Goal: Entertainment & Leisure: Consume media (video, audio)

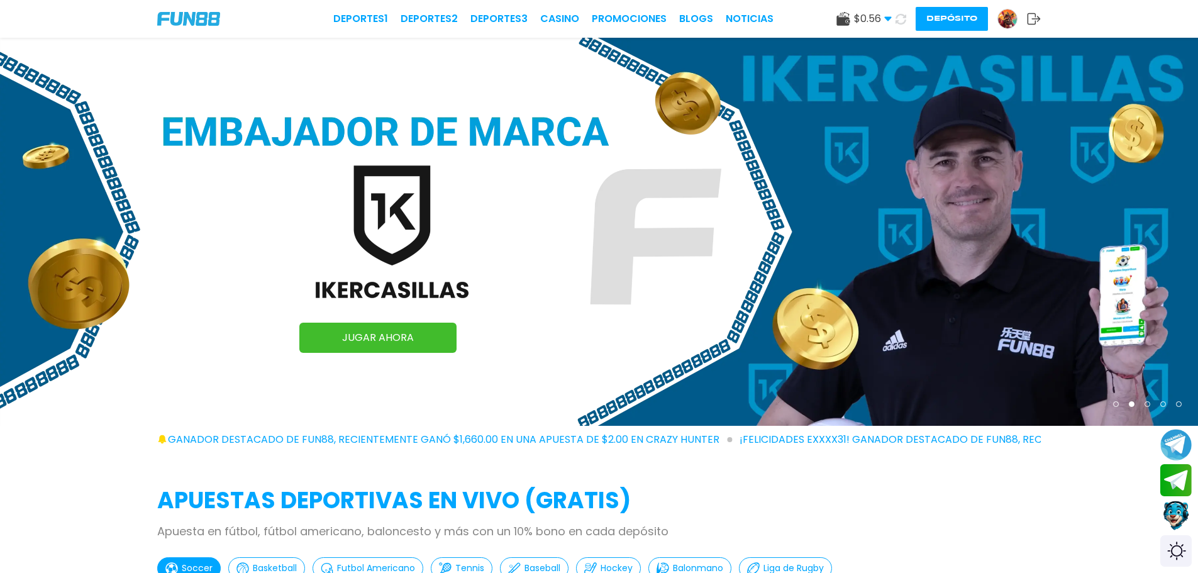
click at [884, 18] on icon at bounding box center [888, 19] width 8 height 8
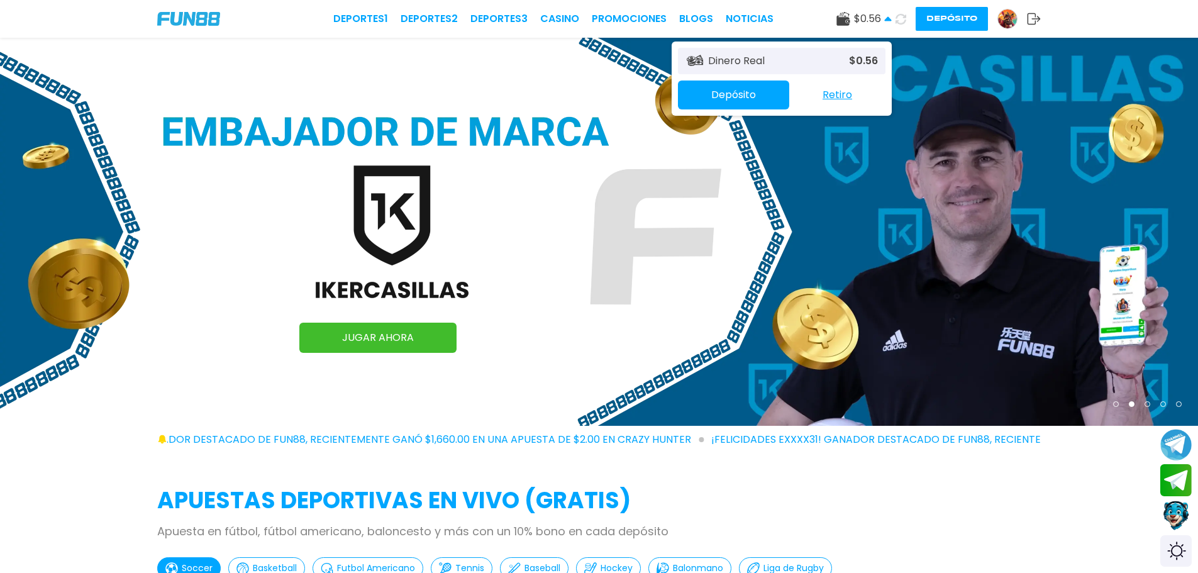
click at [884, 18] on icon at bounding box center [888, 19] width 8 height 8
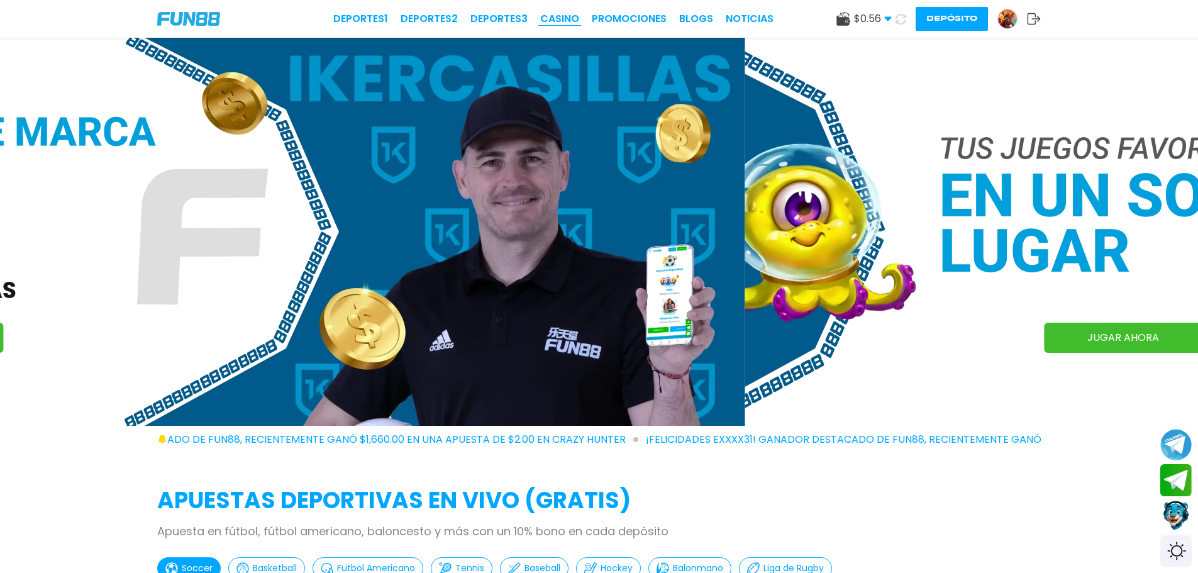
click at [572, 16] on link "CASINO" at bounding box center [559, 18] width 39 height 15
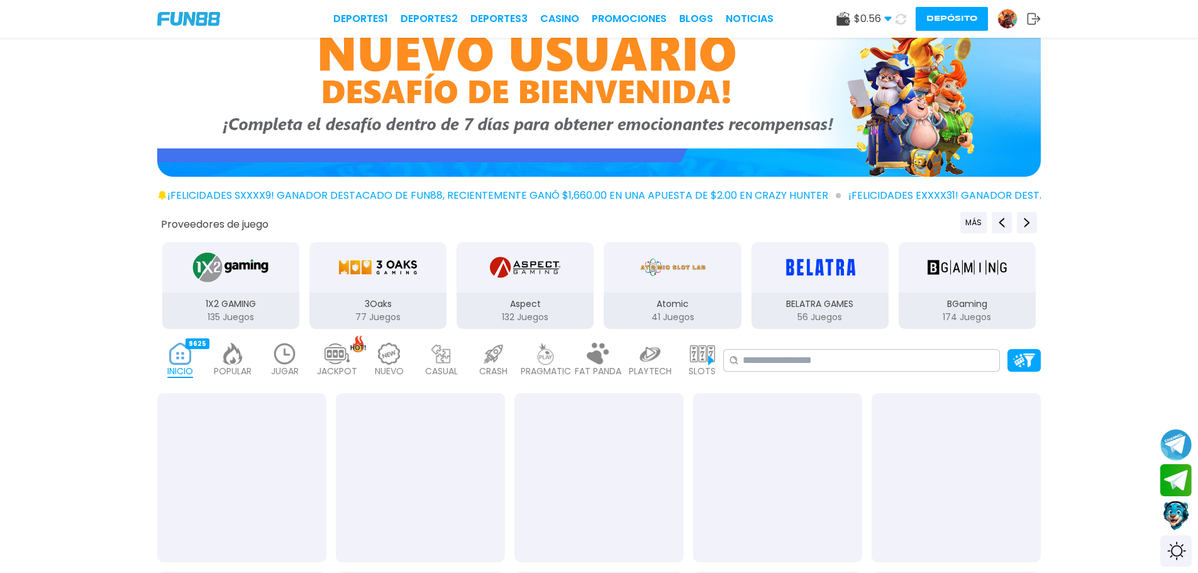
scroll to position [126, 0]
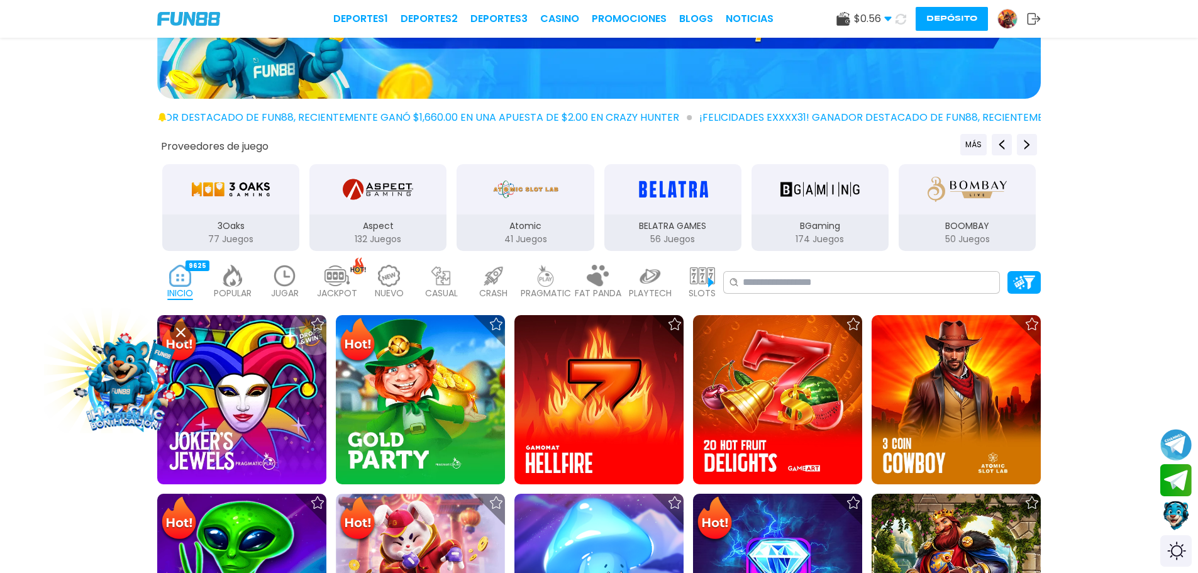
click at [48, 287] on div "INICIO 9625 POPULAR 40 JUGAR 0 JACKPOT 133 NUEVO 141 CASUAL 17 CRASH 50 PRAGMAT…" at bounding box center [599, 282] width 1198 height 50
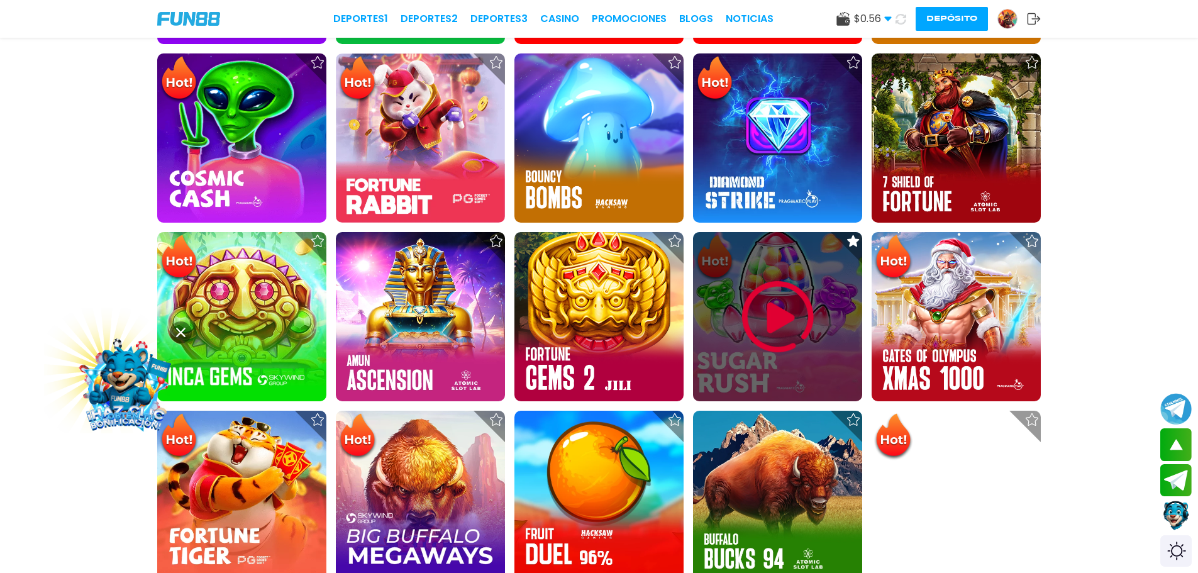
scroll to position [377, 0]
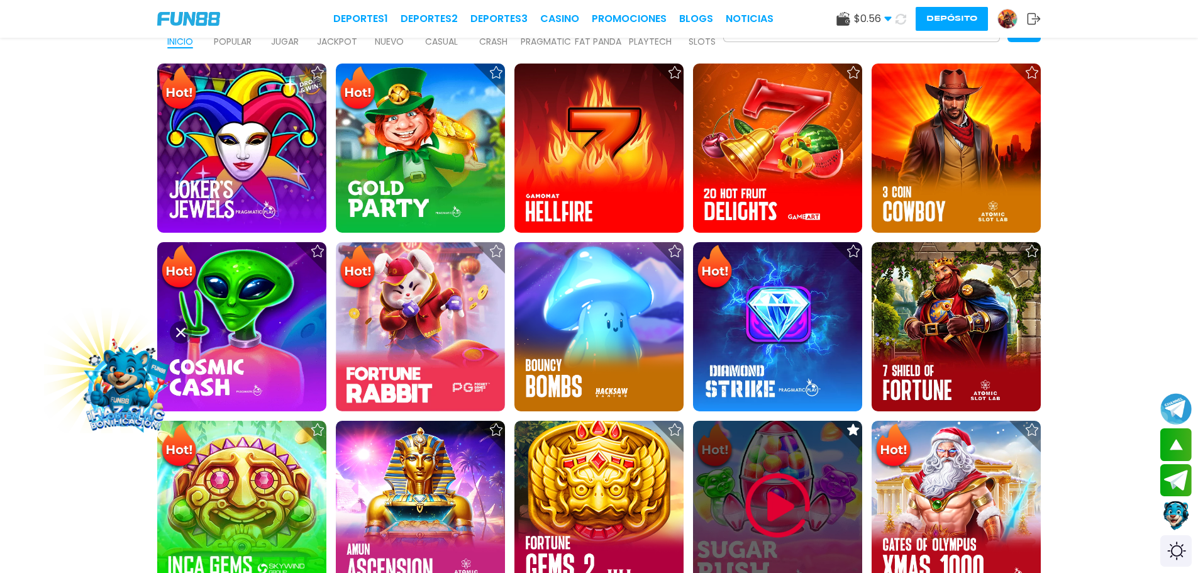
click at [806, 494] on img at bounding box center [777, 505] width 75 height 75
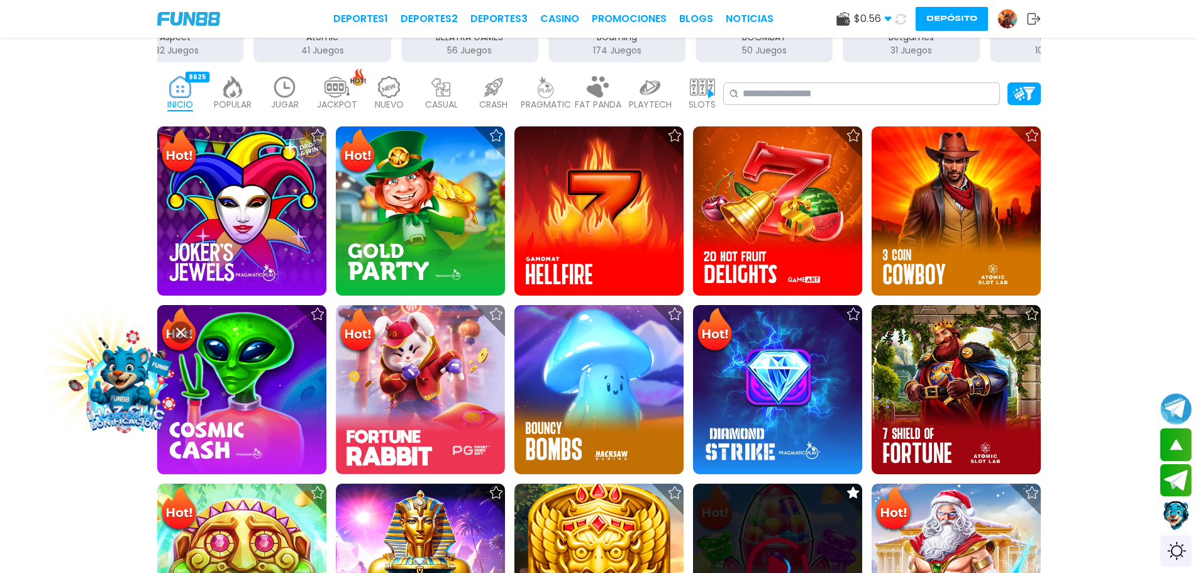
scroll to position [503, 0]
